Goal: Transaction & Acquisition: Download file/media

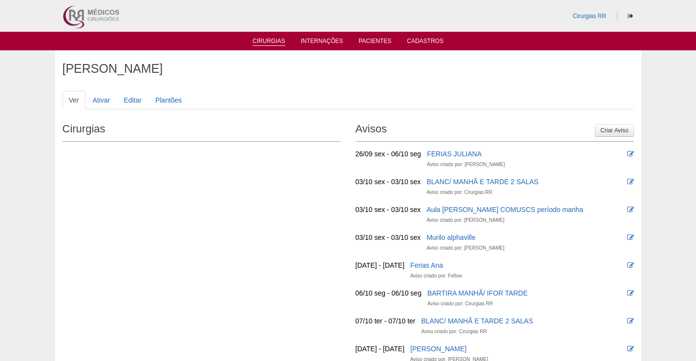
click at [261, 43] on link "Cirurgias" at bounding box center [269, 42] width 33 height 8
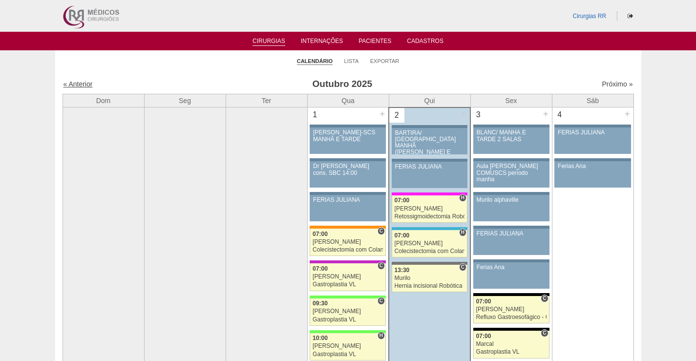
click at [76, 84] on link "« Anterior" at bounding box center [77, 84] width 29 height 8
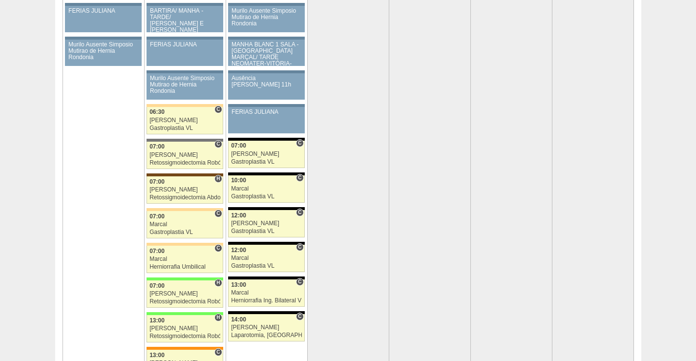
scroll to position [1954, 0]
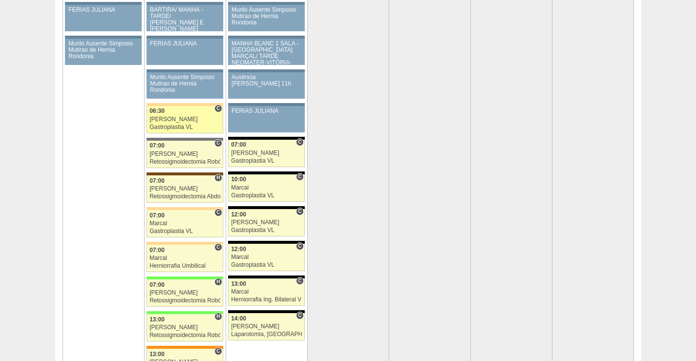
click at [192, 126] on div "Gastroplastia VL" at bounding box center [184, 127] width 71 height 6
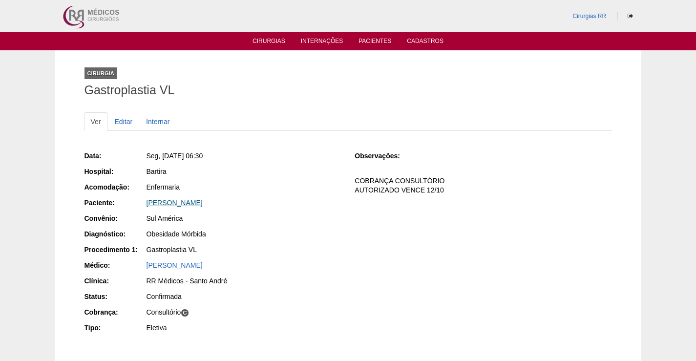
click at [179, 203] on link "[PERSON_NAME]" at bounding box center [175, 203] width 56 height 8
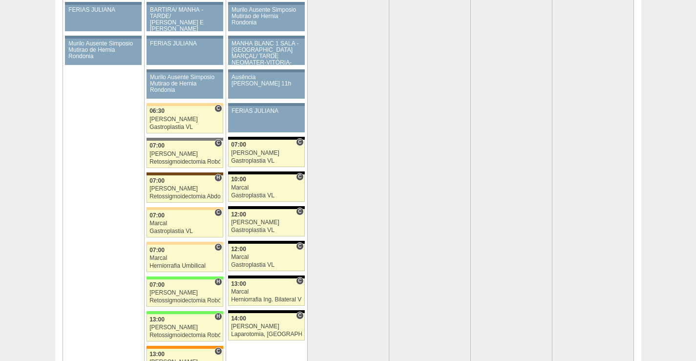
scroll to position [1954, 0]
click at [177, 222] on div "Marcal" at bounding box center [184, 223] width 71 height 6
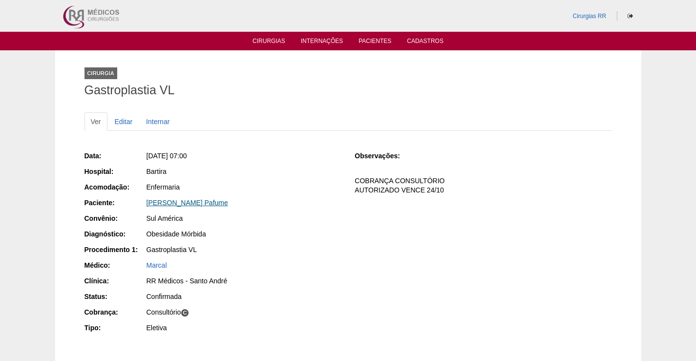
click at [168, 202] on link "[PERSON_NAME] Pafume" at bounding box center [188, 203] width 82 height 8
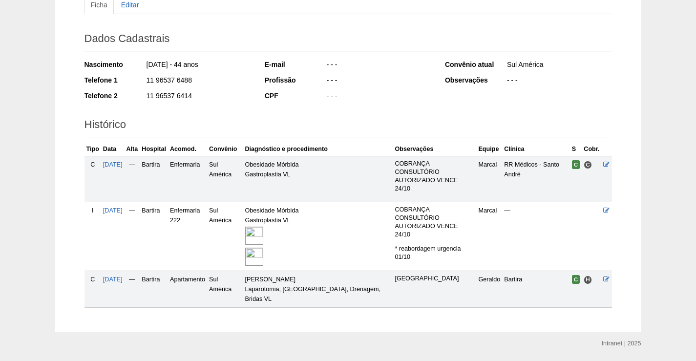
scroll to position [121, 0]
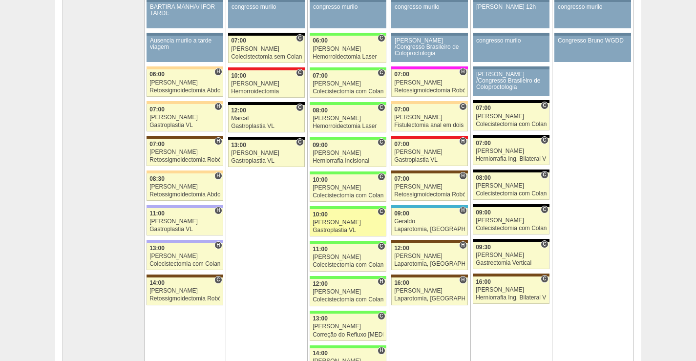
scroll to position [195, 0]
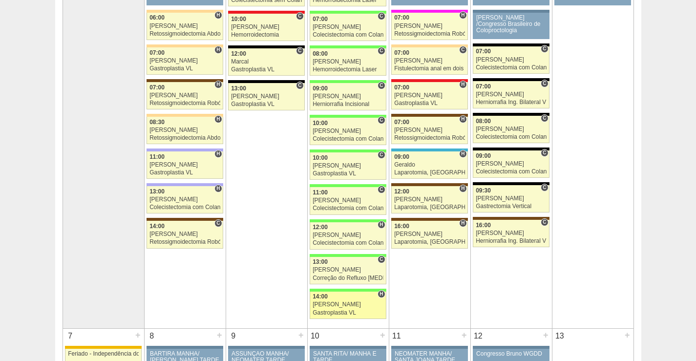
click at [365, 305] on div "Nathan" at bounding box center [348, 304] width 71 height 6
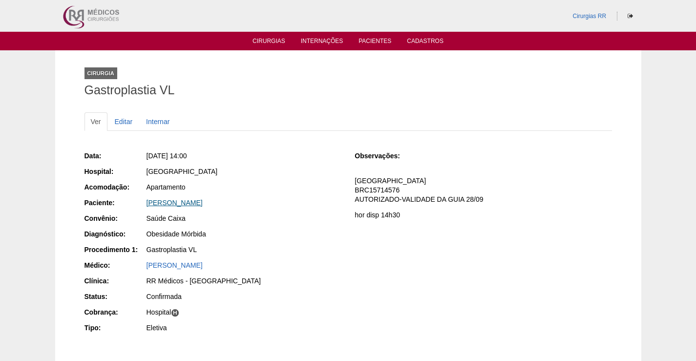
click at [203, 201] on link "[PERSON_NAME]" at bounding box center [175, 203] width 56 height 8
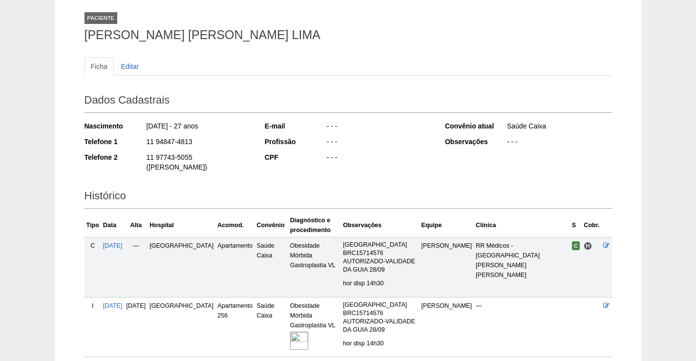
scroll to position [125, 0]
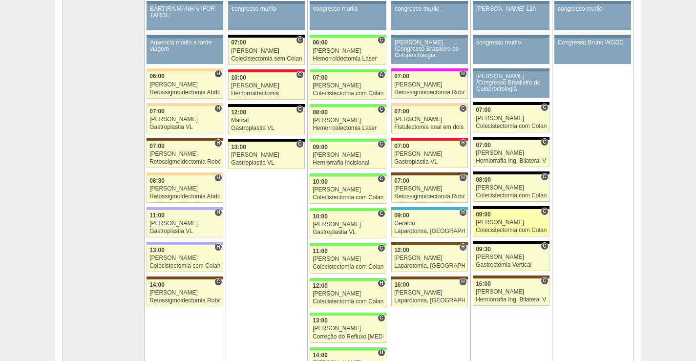
scroll to position [147, 0]
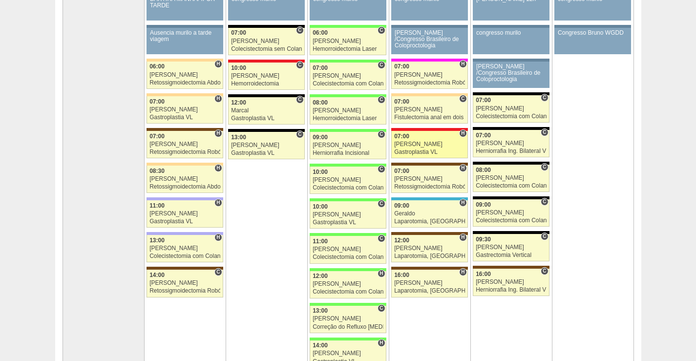
click at [419, 140] on link "88353 Ricardo Fernandes H 07:00 Ricardo Fernandes Gastroplastia VL Hospital Ass…" at bounding box center [429, 144] width 76 height 27
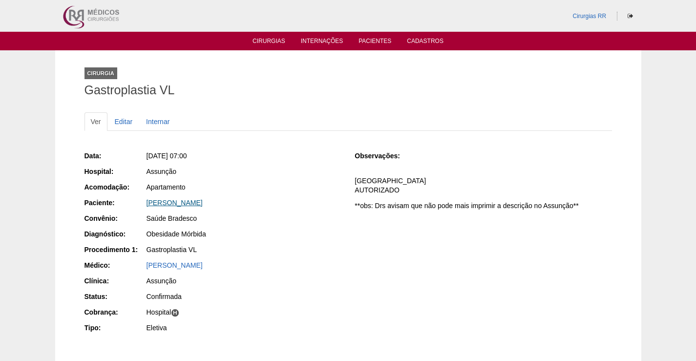
click at [190, 200] on link "Thiago Morais de Oliveira" at bounding box center [175, 203] width 56 height 8
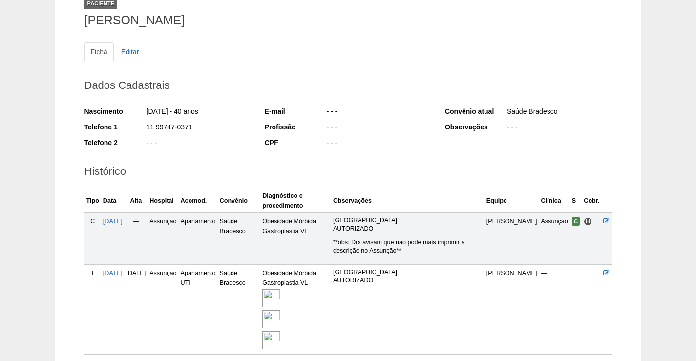
scroll to position [98, 0]
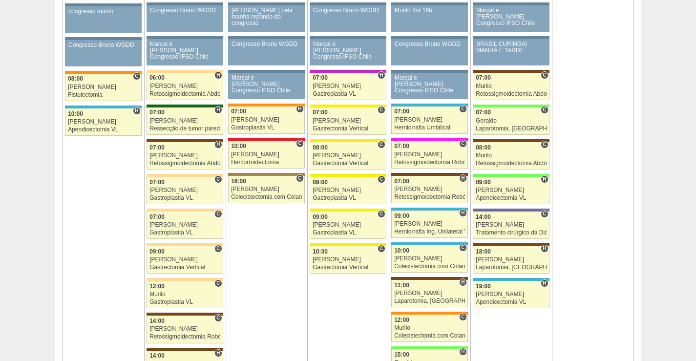
scroll to position [586, 0]
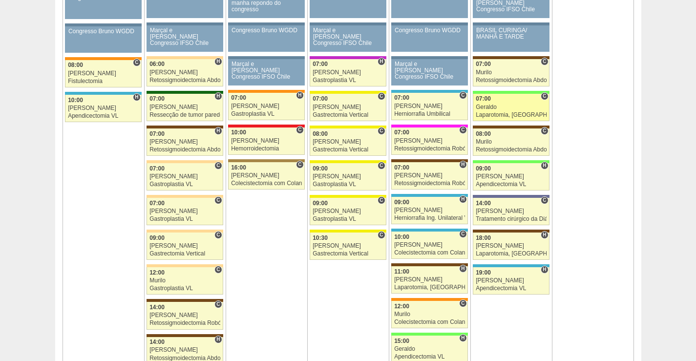
click at [502, 105] on div "Geraldo" at bounding box center [511, 107] width 71 height 6
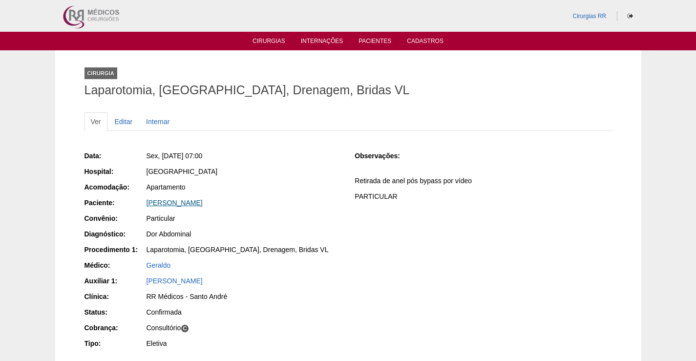
click at [197, 204] on link "Denise Marzano Barile" at bounding box center [175, 203] width 56 height 8
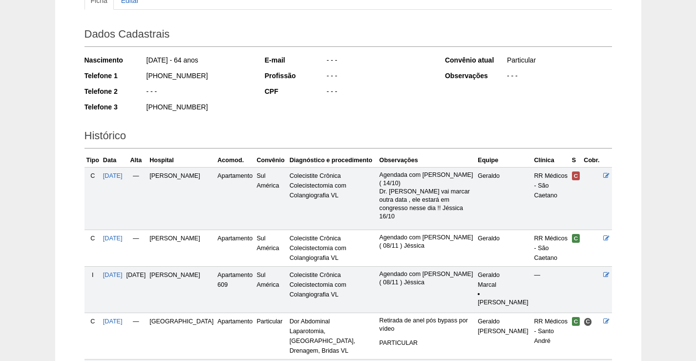
scroll to position [244, 0]
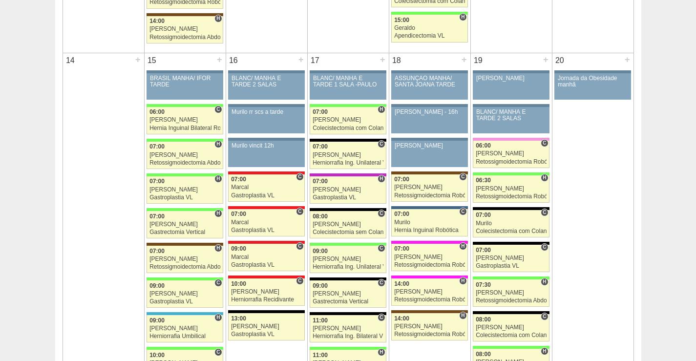
scroll to position [929, 0]
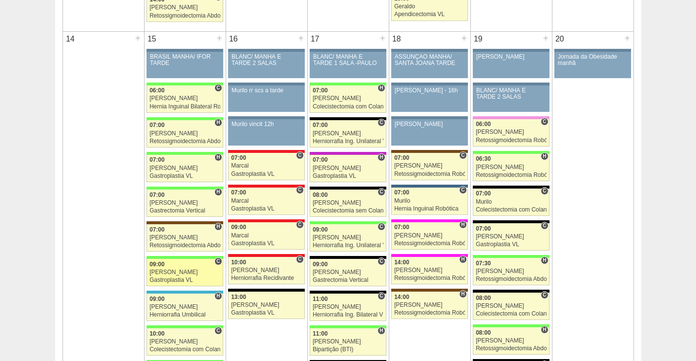
click at [191, 267] on div "09:00" at bounding box center [184, 264] width 71 height 6
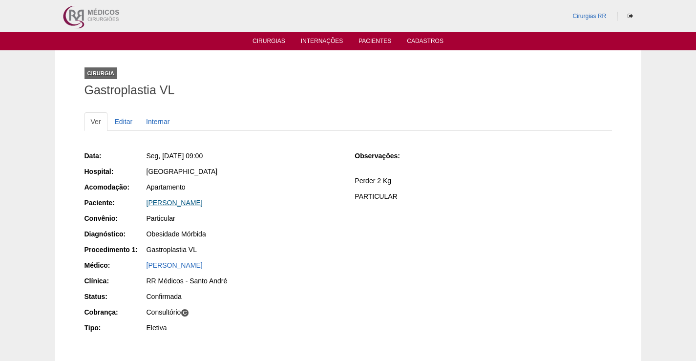
click at [185, 202] on link "[PERSON_NAME]" at bounding box center [175, 203] width 56 height 8
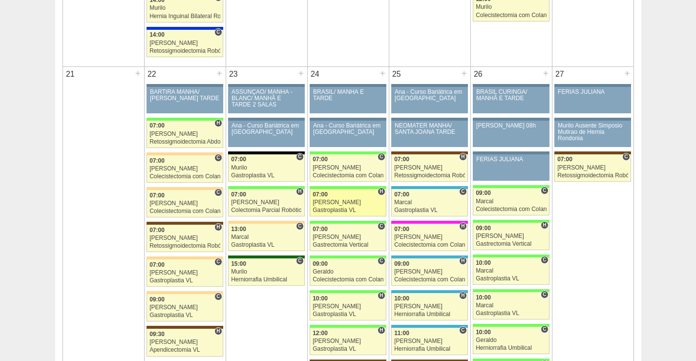
scroll to position [1417, 0]
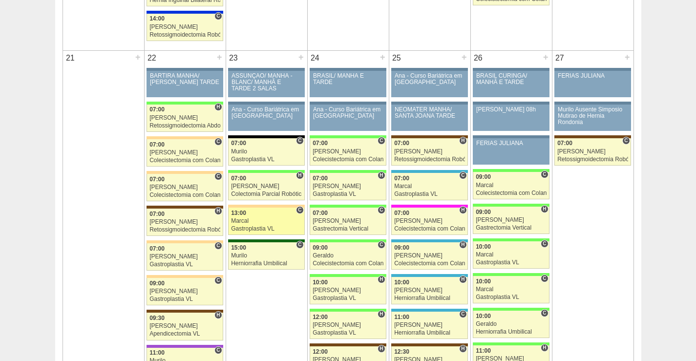
click at [273, 218] on div "Marcal" at bounding box center [266, 221] width 71 height 6
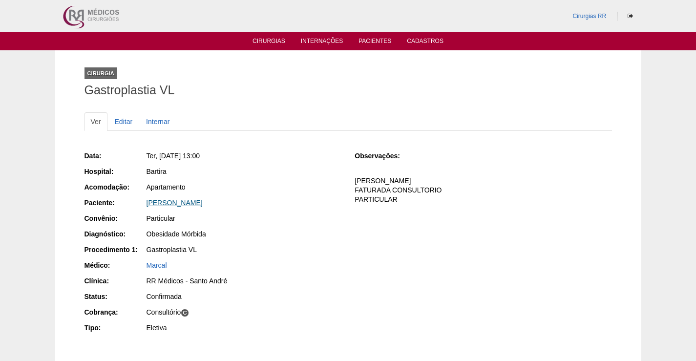
click at [183, 205] on link "[PERSON_NAME]" at bounding box center [175, 203] width 56 height 8
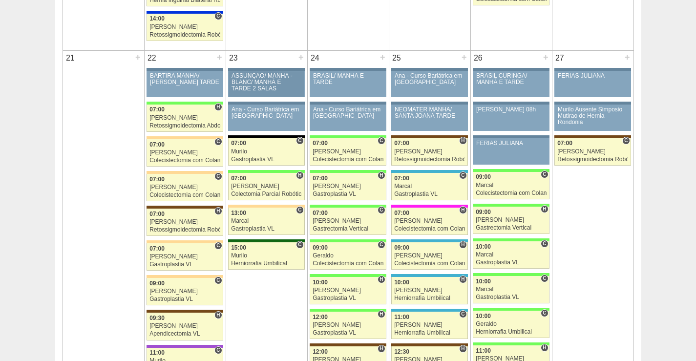
scroll to position [1417, 0]
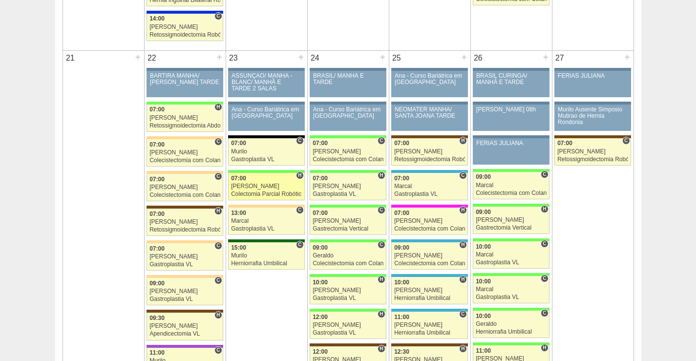
click at [262, 182] on link "88591 Bruno H 07:00 Bruno Colectomia Parcial Robótica Hospital Brasil RR Médico…" at bounding box center [266, 186] width 76 height 27
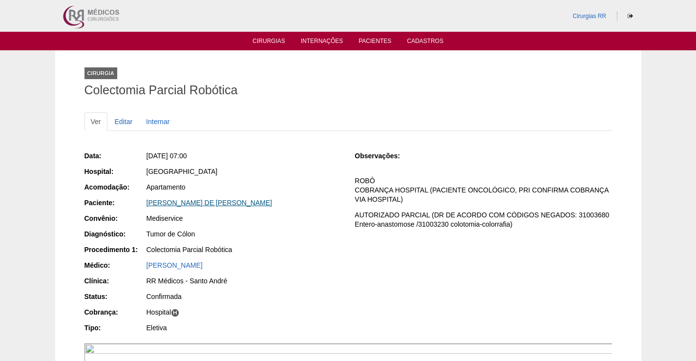
click at [231, 203] on link "[PERSON_NAME] DE [PERSON_NAME]" at bounding box center [210, 203] width 126 height 8
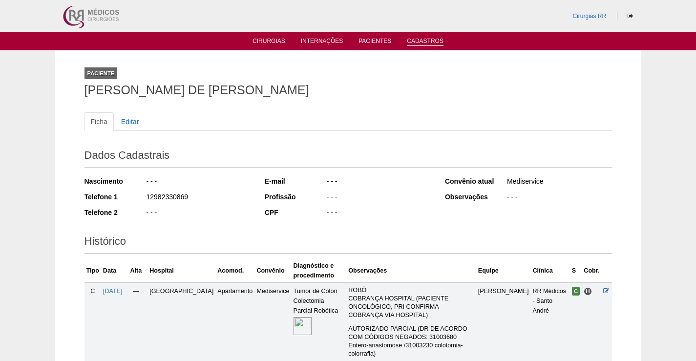
click at [422, 42] on link "Cadastros" at bounding box center [425, 42] width 37 height 8
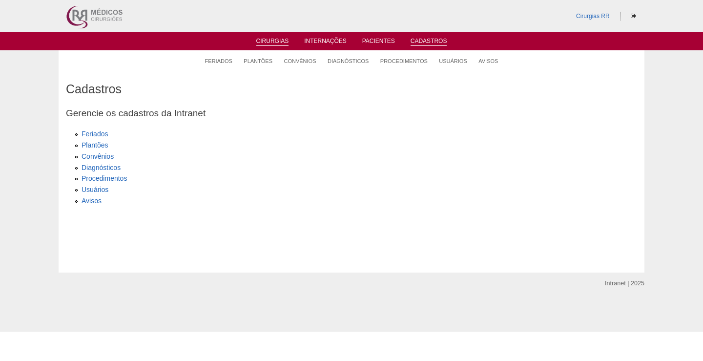
click at [273, 41] on link "Cirurgias" at bounding box center [272, 42] width 33 height 8
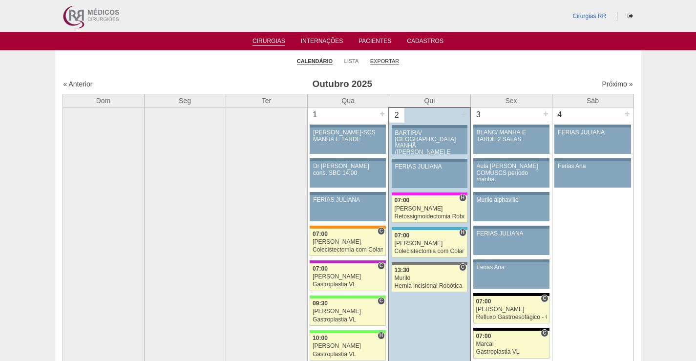
click at [383, 58] on link "Exportar" at bounding box center [384, 61] width 29 height 7
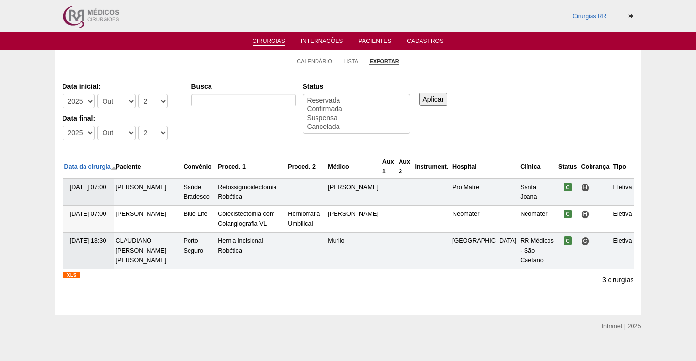
select select
click at [154, 97] on select "-Dia 1 2 3 4 5 6 7 8 9 10 11 12 13 14 15 16 17 18 19 20 21 22 23 24 25 26 27 28…" at bounding box center [152, 101] width 29 height 15
select select "1"
click at [138, 94] on select "-Dia 1 2 3 4 5 6 7 8 9 10 11 12 13 14 15 16 17 18 19 20 21 22 23 24 25 26 27 28…" at bounding box center [152, 101] width 29 height 15
click at [154, 131] on select "-Dia 1 2 3 4 5 6 7 8 9 10 11 12 13 14 15 16 17 18 19 20 21 22 23 24 25 26 27 28…" at bounding box center [152, 133] width 29 height 15
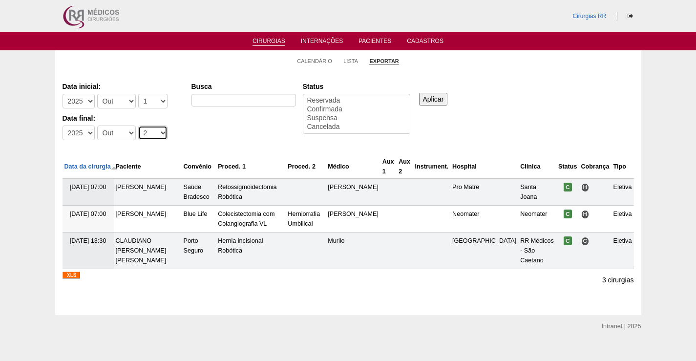
select select "1"
click at [138, 126] on select "-Dia 1 2 3 4 5 6 7 8 9 10 11 12 13 14 15 16 17 18 19 20 21 22 23 24 25 26 27 28…" at bounding box center [152, 133] width 29 height 15
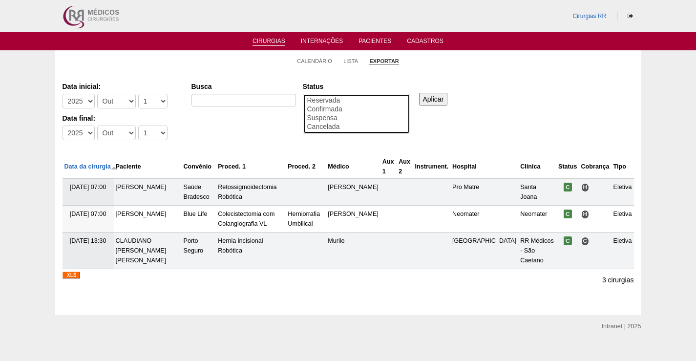
select select "conf"
click at [330, 111] on option "Confirmada" at bounding box center [356, 109] width 101 height 9
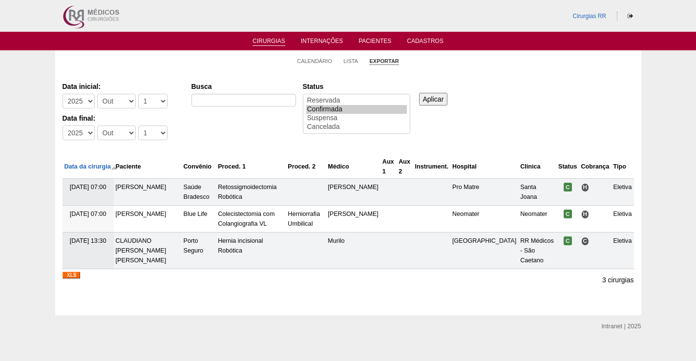
click at [426, 101] on input "Aplicar" at bounding box center [433, 99] width 29 height 13
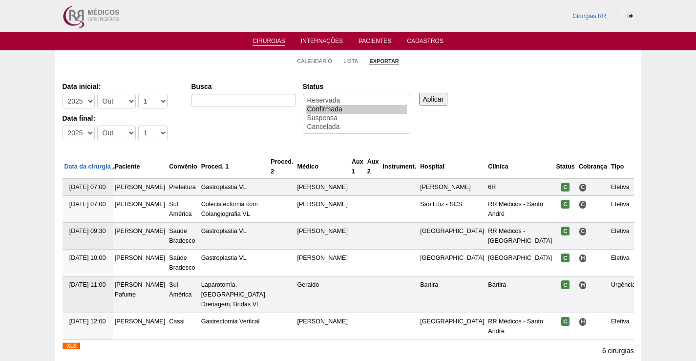
click at [429, 100] on input "Aplicar" at bounding box center [433, 99] width 29 height 13
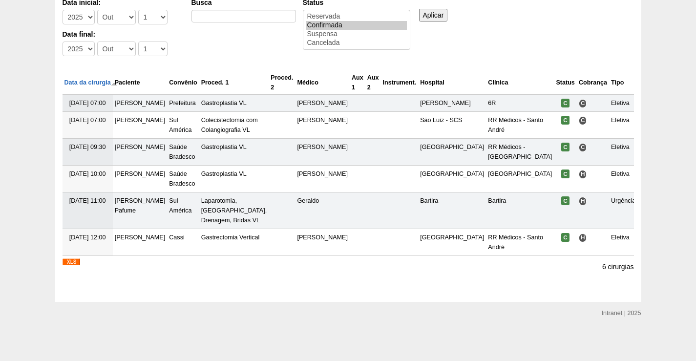
click at [68, 262] on img at bounding box center [72, 261] width 18 height 7
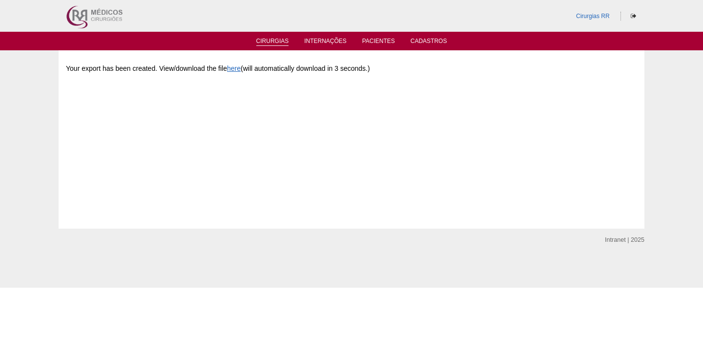
click at [273, 43] on link "Cirurgias" at bounding box center [272, 42] width 33 height 8
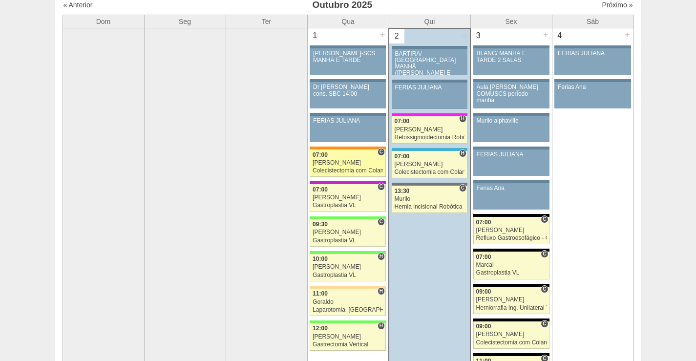
scroll to position [147, 0]
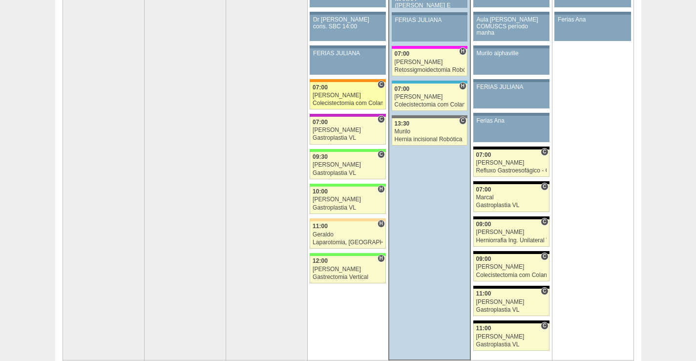
click at [351, 90] on div "07:00" at bounding box center [348, 87] width 70 height 6
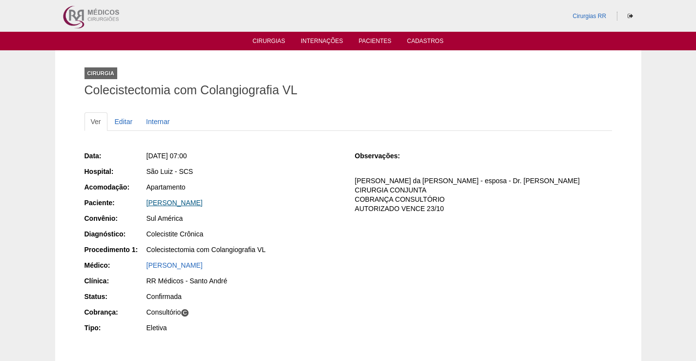
click at [203, 204] on link "[PERSON_NAME]" at bounding box center [175, 203] width 56 height 8
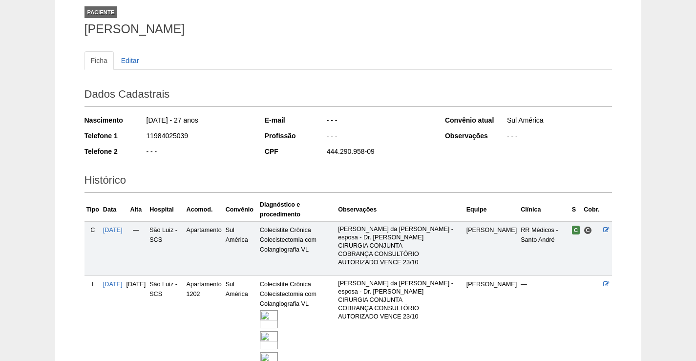
scroll to position [149, 0]
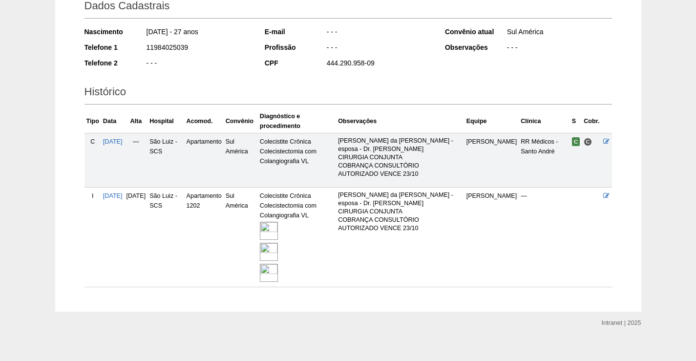
click at [278, 224] on img at bounding box center [269, 231] width 18 height 18
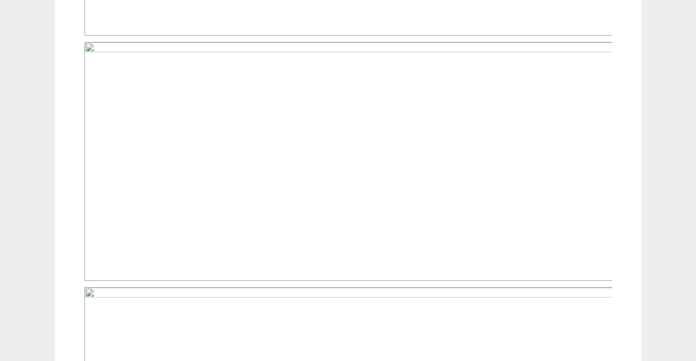
scroll to position [537, 0]
click at [417, 199] on img at bounding box center [348, 155] width 528 height 239
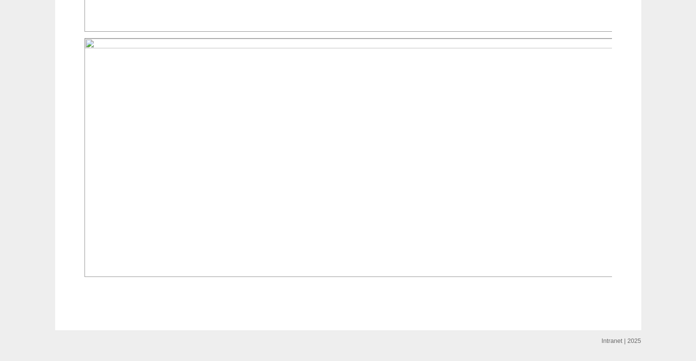
scroll to position [781, 0]
click at [411, 195] on img at bounding box center [348, 156] width 528 height 239
